Goal: Use online tool/utility: Utilize a website feature to perform a specific function

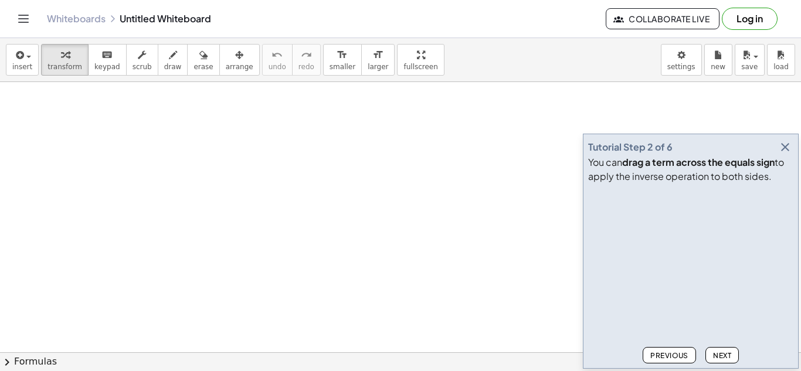
click at [721, 348] on button "Next" at bounding box center [722, 355] width 33 height 16
click at [721, 357] on span "Next" at bounding box center [722, 355] width 18 height 9
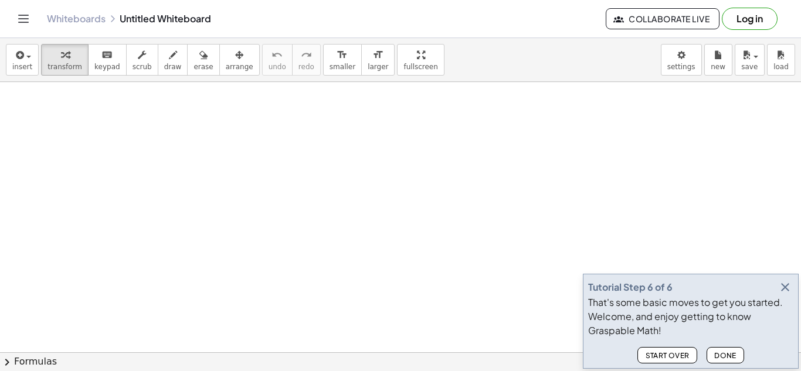
click at [721, 357] on span "Done" at bounding box center [725, 355] width 22 height 9
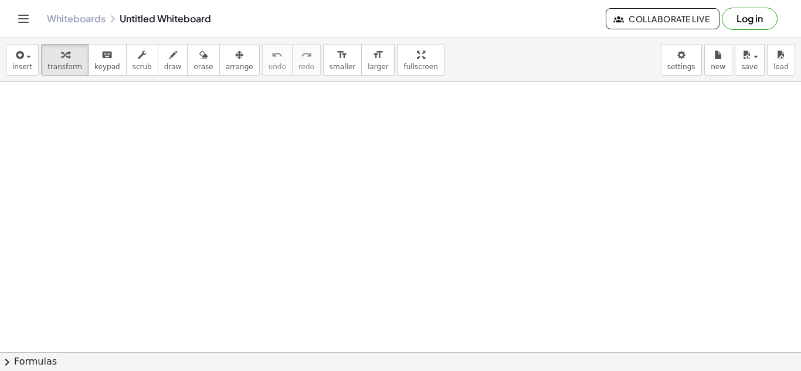
click at [721, 357] on button "chevron_right Formulas" at bounding box center [400, 361] width 801 height 19
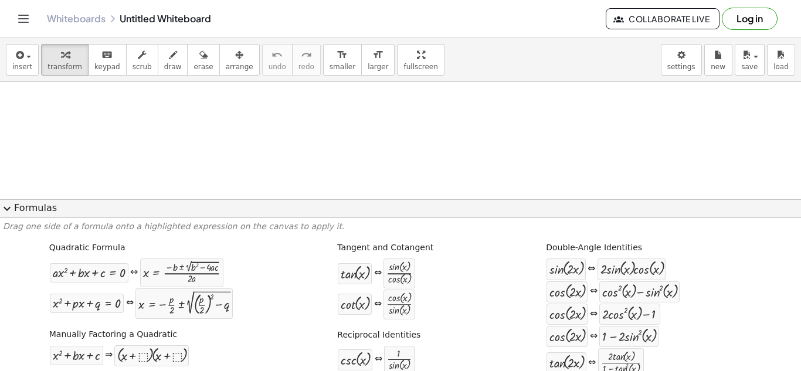
click at [8, 210] on span "expand_more" at bounding box center [7, 209] width 14 height 14
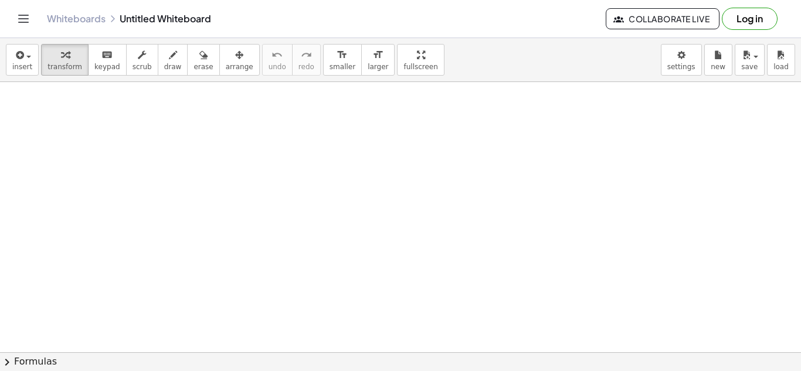
drag, startPoint x: 84, startPoint y: 164, endPoint x: 168, endPoint y: 172, distance: 83.6
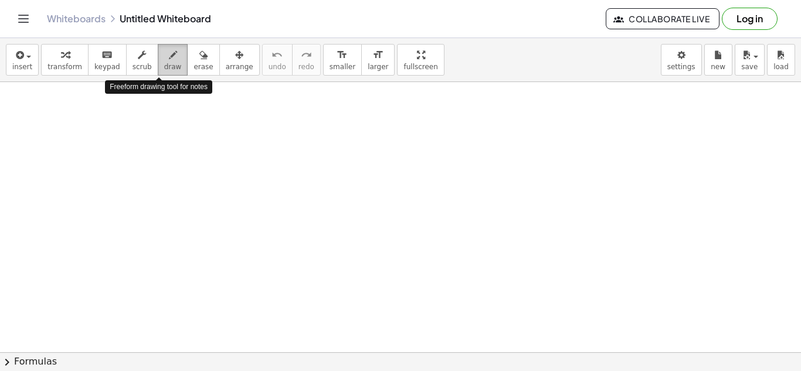
click at [169, 55] on icon "button" at bounding box center [173, 55] width 8 height 14
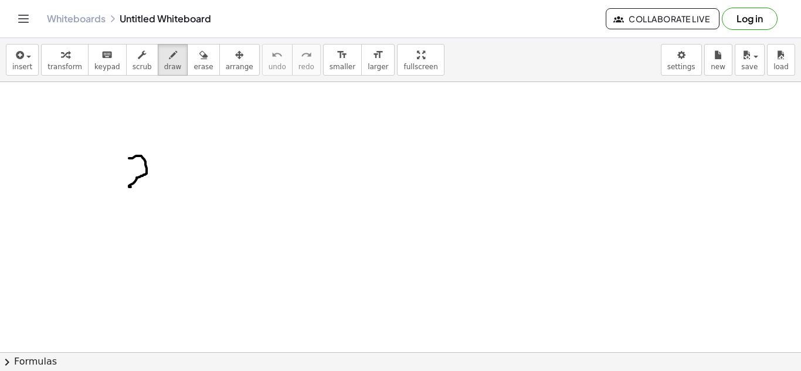
drag, startPoint x: 129, startPoint y: 158, endPoint x: 164, endPoint y: 185, distance: 44.3
drag, startPoint x: 166, startPoint y: 160, endPoint x: 181, endPoint y: 168, distance: 16.5
drag, startPoint x: 181, startPoint y: 162, endPoint x: 170, endPoint y: 186, distance: 25.7
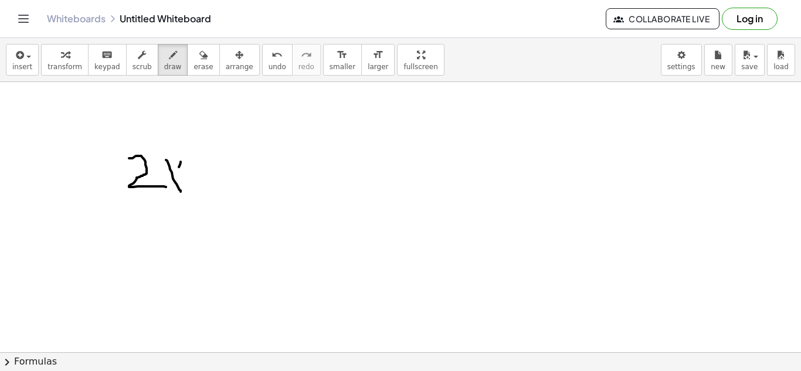
drag, startPoint x: 192, startPoint y: 170, endPoint x: 189, endPoint y: 189, distance: 19.0
click at [272, 60] on icon "undo" at bounding box center [277, 55] width 11 height 14
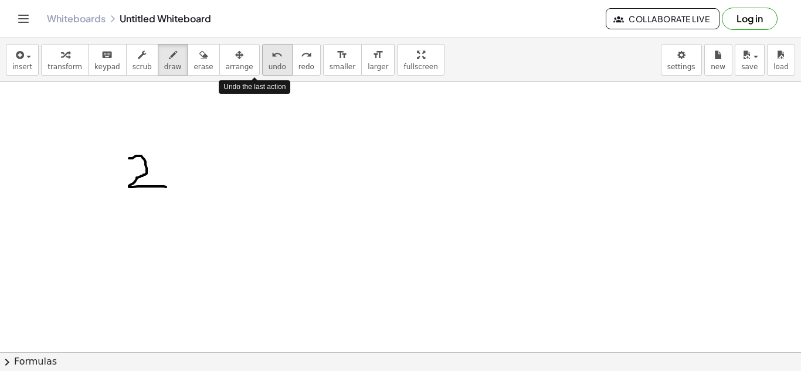
click at [272, 60] on icon "undo" at bounding box center [277, 55] width 11 height 14
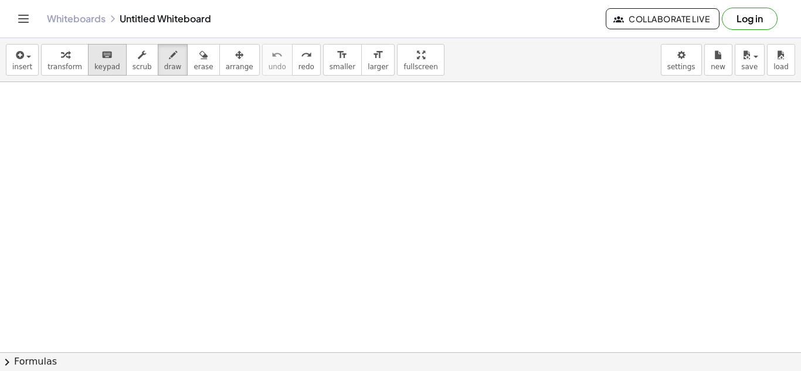
click at [94, 66] on span "keypad" at bounding box center [107, 67] width 26 height 8
click at [101, 56] on icon "keyboard" at bounding box center [106, 55] width 11 height 14
click at [0, 352] on button "chevron_right Formulas" at bounding box center [400, 361] width 801 height 19
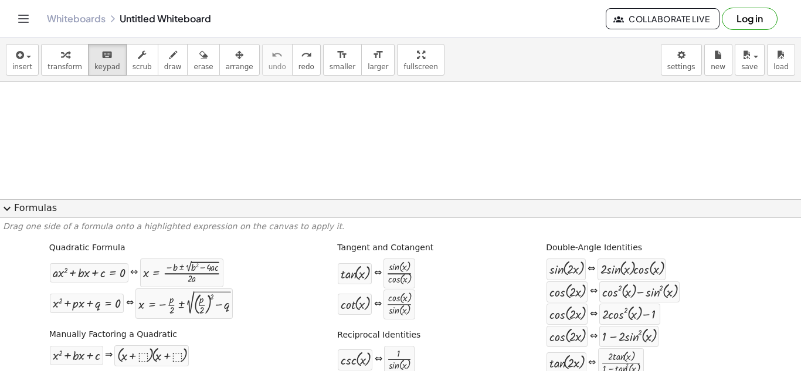
click at [63, 208] on button "expand_more Formulas" at bounding box center [400, 208] width 801 height 19
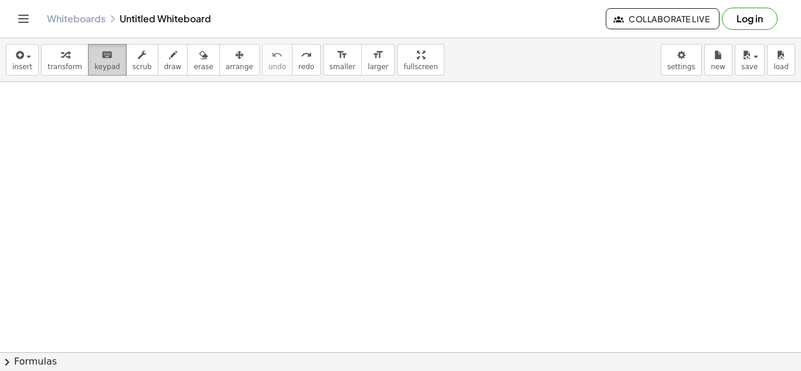
click at [99, 69] on span "keypad" at bounding box center [107, 67] width 26 height 8
click at [12, 360] on span "chevron_right" at bounding box center [7, 362] width 14 height 14
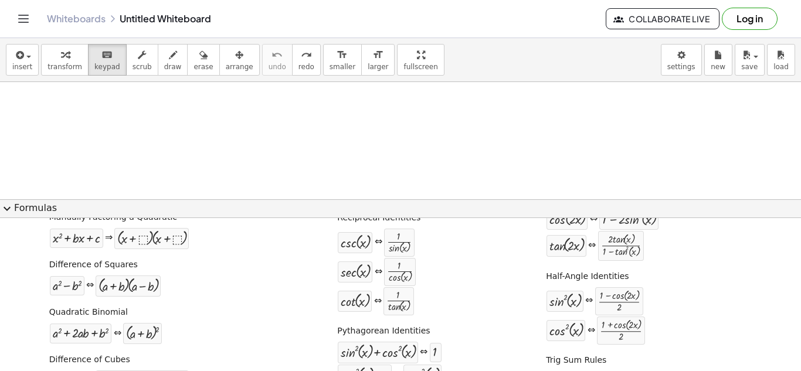
scroll to position [176, 0]
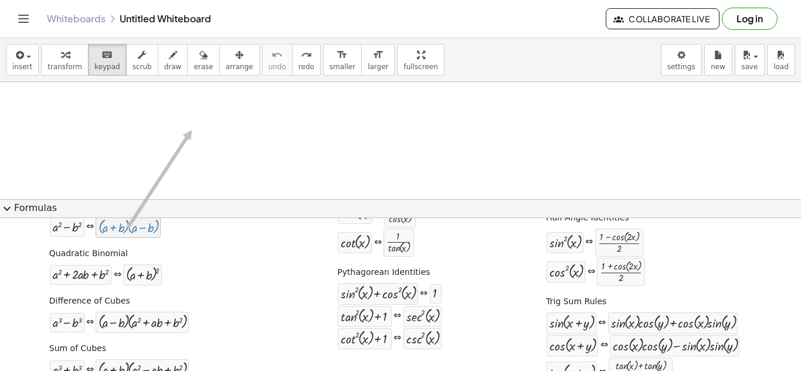
drag, startPoint x: 121, startPoint y: 232, endPoint x: 192, endPoint y: 130, distance: 124.3
drag, startPoint x: 91, startPoint y: 280, endPoint x: 225, endPoint y: 158, distance: 181.4
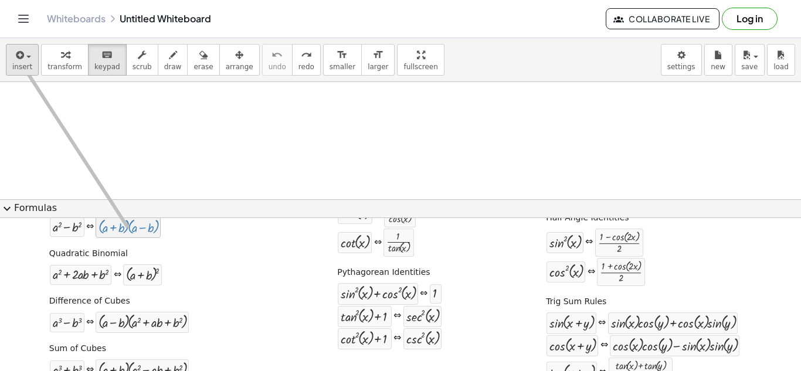
drag, startPoint x: 100, startPoint y: 233, endPoint x: 26, endPoint y: 66, distance: 183.3
click at [21, 59] on icon "button" at bounding box center [18, 55] width 11 height 14
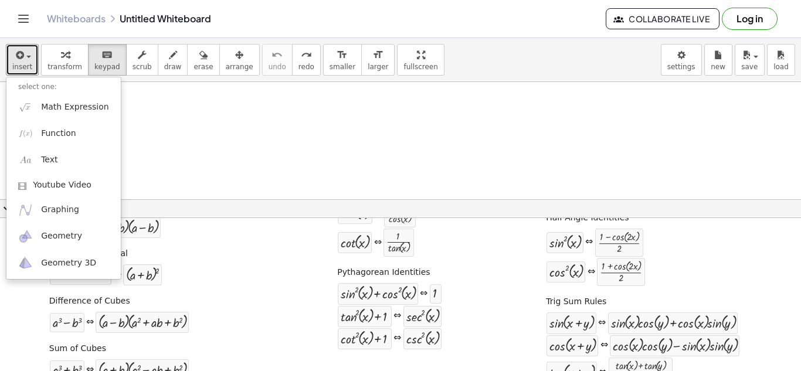
click at [166, 135] on div at bounding box center [400, 199] width 801 height 234
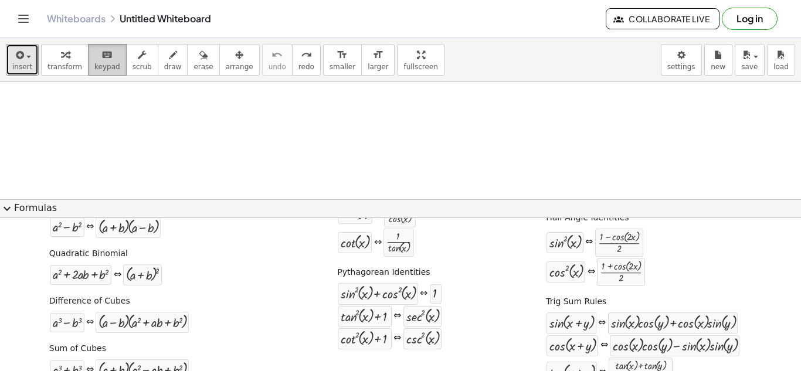
click at [97, 66] on span "keypad" at bounding box center [107, 67] width 26 height 8
click at [6, 44] on button "insert" at bounding box center [22, 60] width 33 height 32
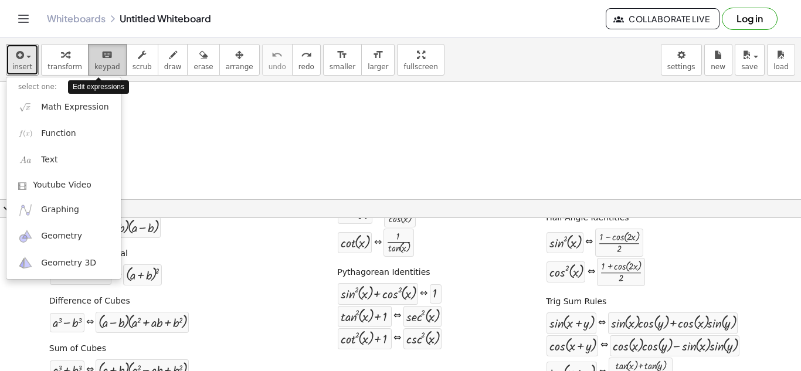
click at [96, 63] on span "keypad" at bounding box center [107, 67] width 26 height 8
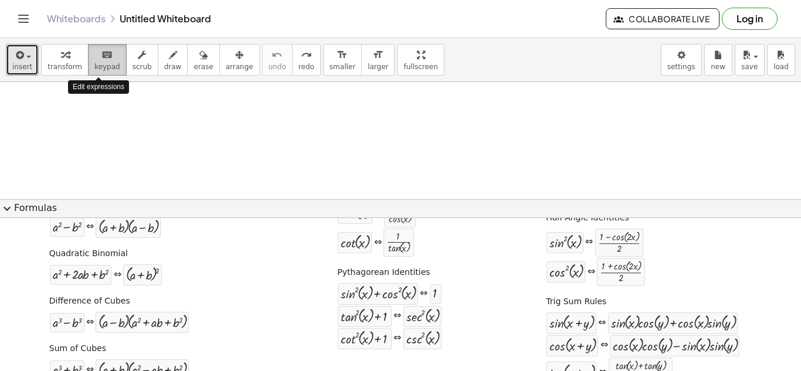
click at [98, 66] on span "keypad" at bounding box center [107, 67] width 26 height 8
click at [119, 145] on div at bounding box center [400, 199] width 801 height 234
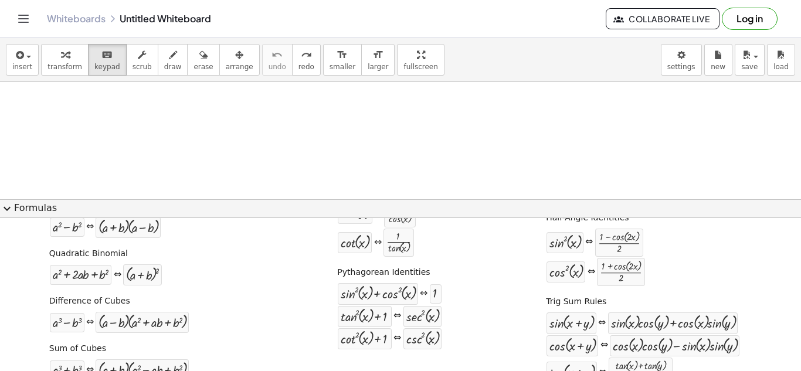
click at [8, 212] on span "expand_more" at bounding box center [7, 209] width 14 height 14
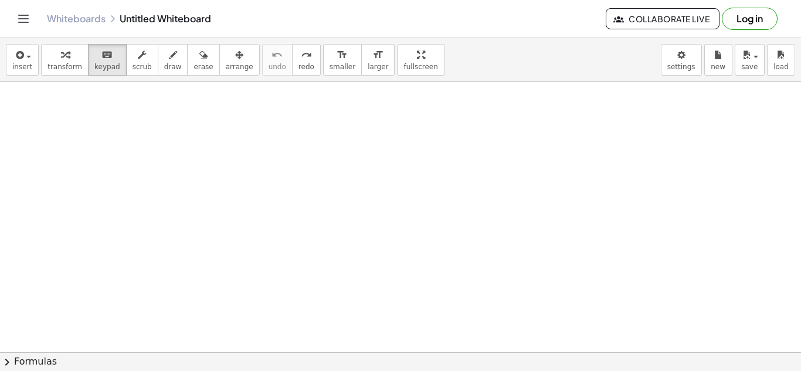
click at [73, 362] on button "chevron_right Formulas" at bounding box center [400, 361] width 801 height 19
click at [0, 0] on div "· ( + a + b ) · ( + a 2 − · a · b + b 2 )" at bounding box center [0, 0] width 0 height 0
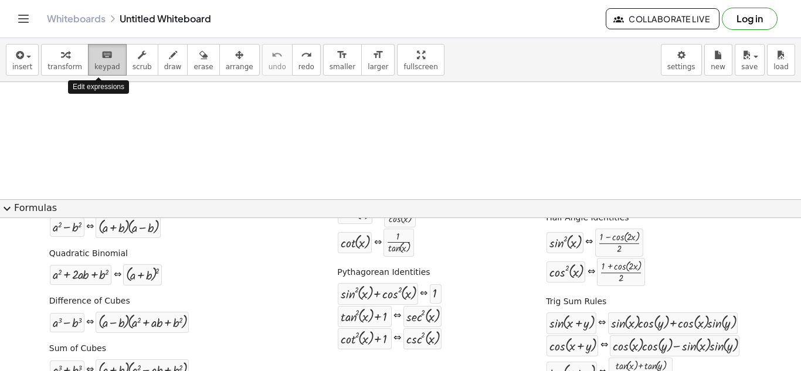
click at [101, 60] on icon "keyboard" at bounding box center [106, 55] width 11 height 14
click at [377, 111] on div "insert select one: Math Expression Function Text Youtube Video Graphing Geometr…" at bounding box center [400, 204] width 801 height 333
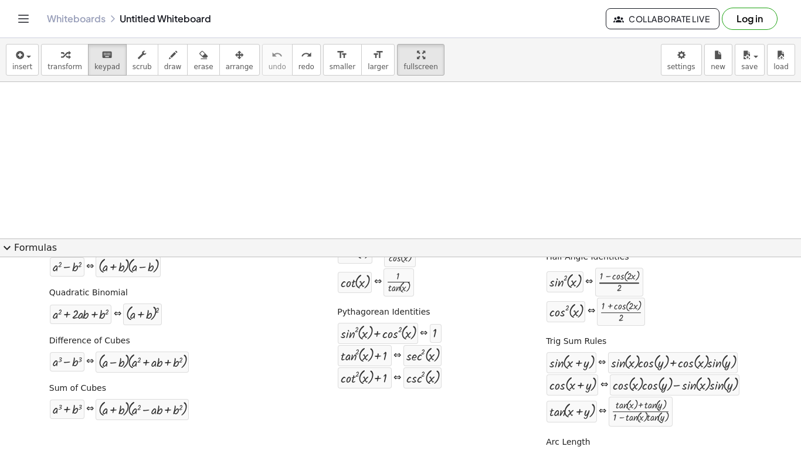
click at [294, 167] on div at bounding box center [400, 238] width 801 height 313
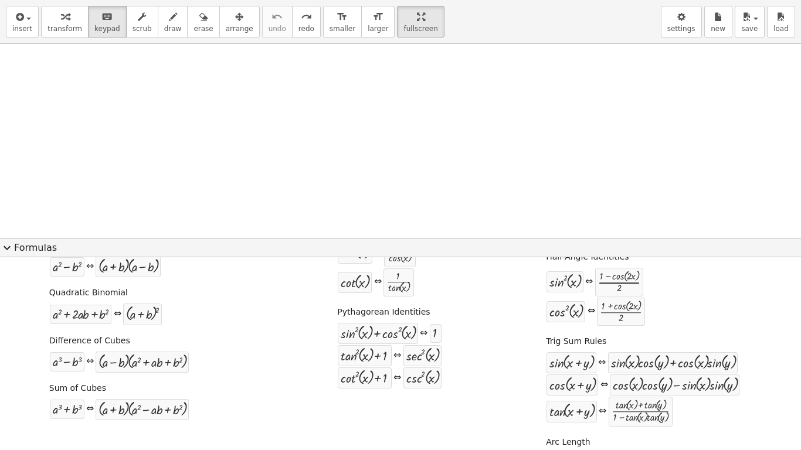
click at [289, 161] on div at bounding box center [400, 238] width 801 height 389
